Goal: Find specific page/section: Find specific page/section

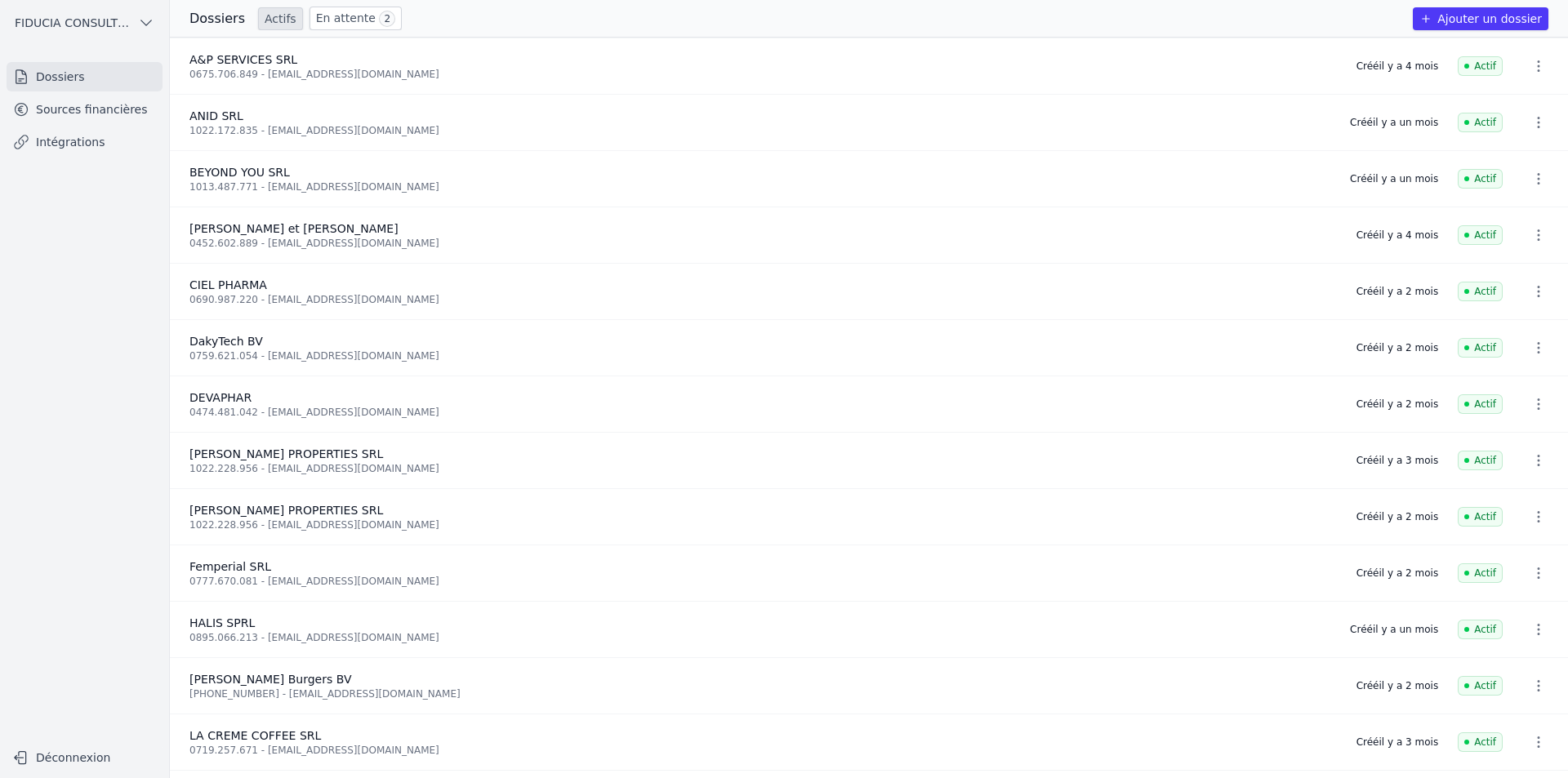
scroll to position [392, 0]
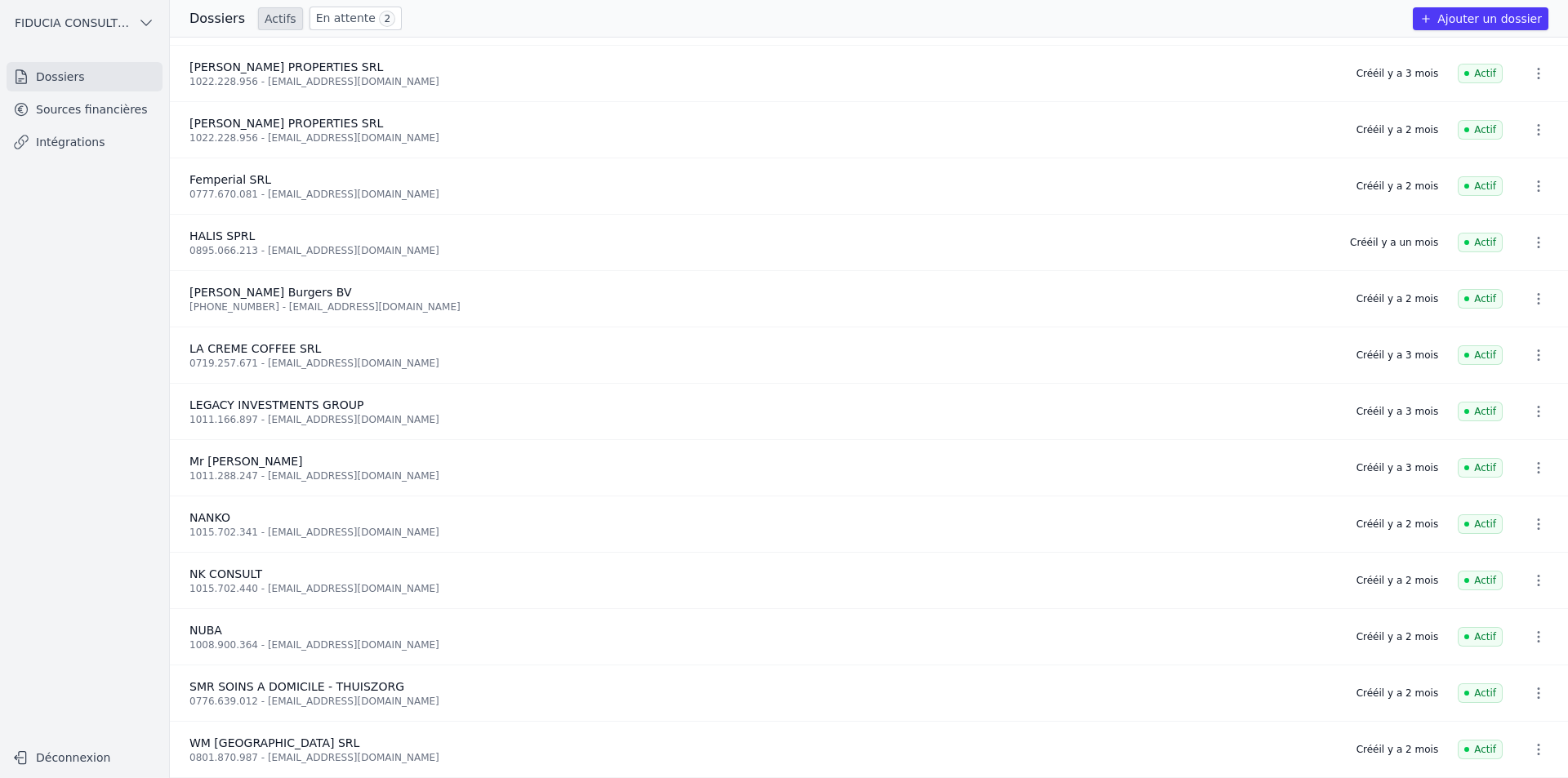
click at [230, 357] on div "0719.257.671 - [EMAIL_ADDRESS][DOMAIN_NAME]" at bounding box center [763, 363] width 1148 height 13
click at [40, 90] on link "Dossiers" at bounding box center [85, 77] width 156 height 30
click at [36, 105] on link "Sources financières" at bounding box center [85, 110] width 156 height 30
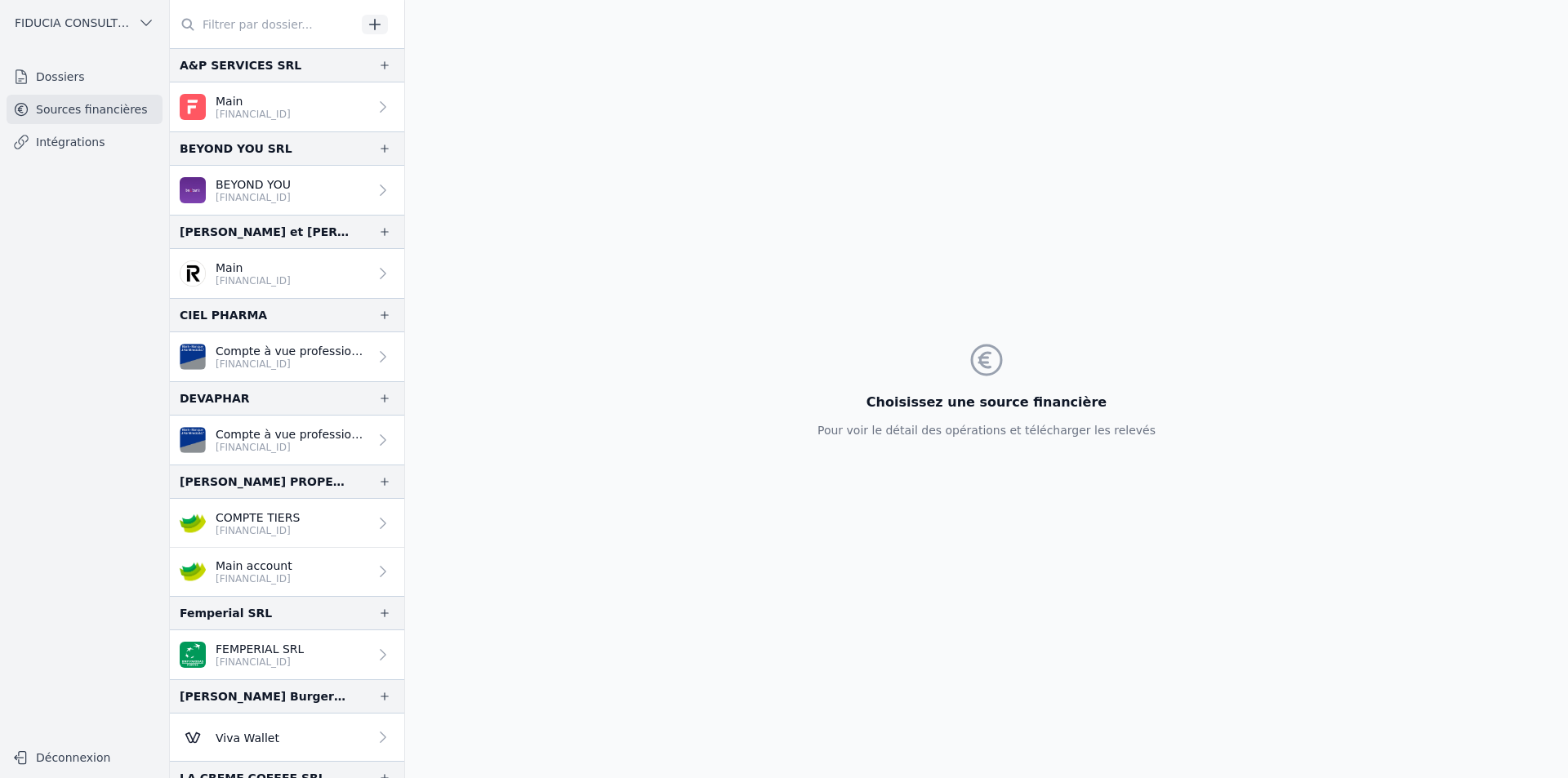
click at [245, 27] on input "text" at bounding box center [263, 25] width 186 height 30
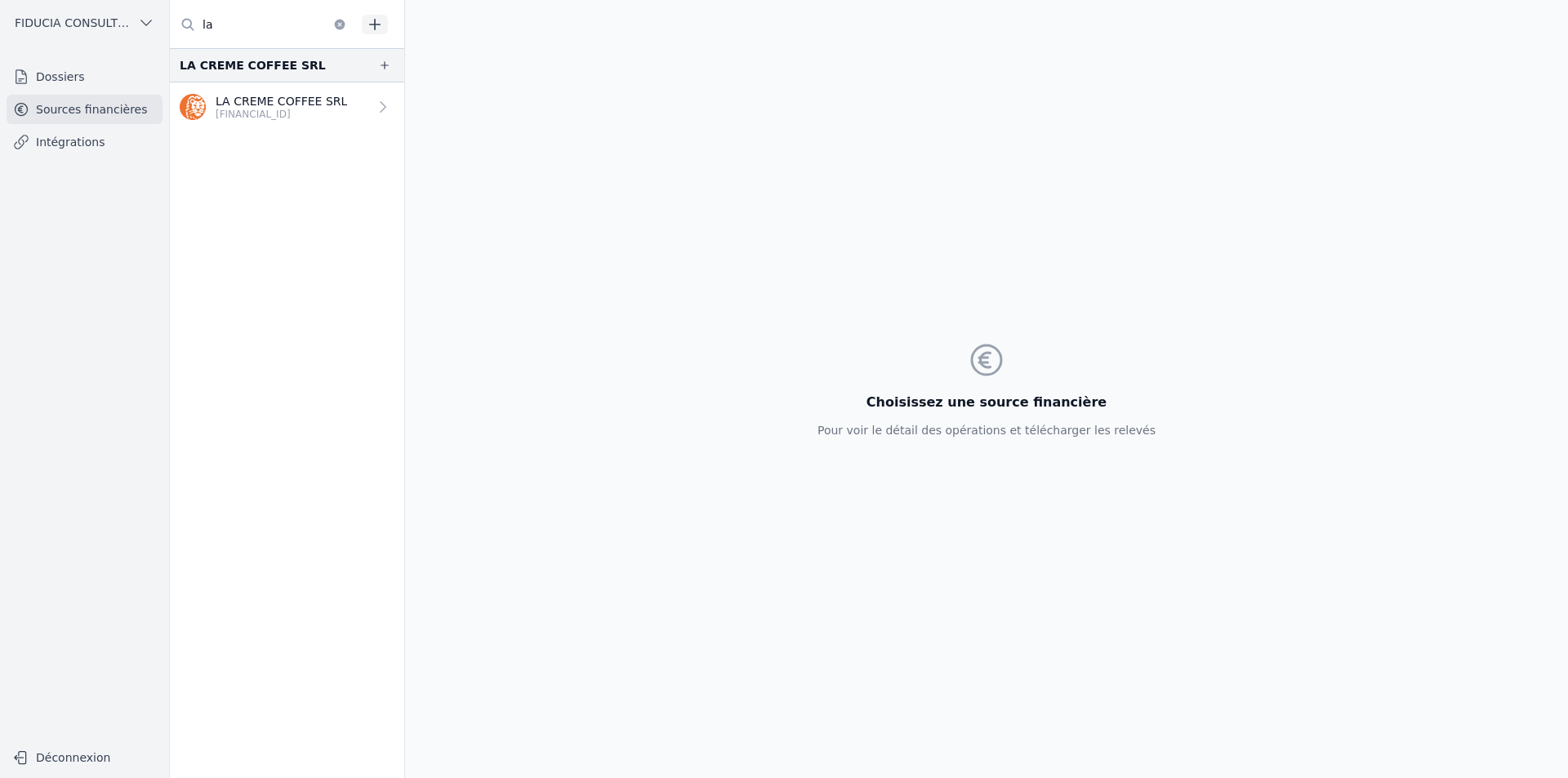
type input "la"
click at [281, 104] on p "LA CREME COFFEE SRL" at bounding box center [281, 101] width 131 height 17
